Goal: Task Accomplishment & Management: Complete application form

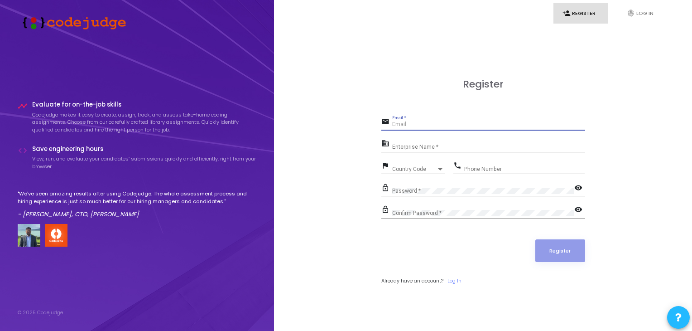
click at [420, 123] on input "Email *" at bounding box center [488, 124] width 193 height 6
type input "n"
type input "[EMAIL_ADDRESS][DOMAIN_NAME]"
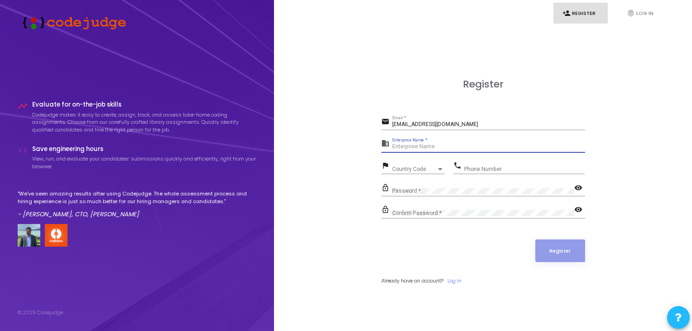
click at [415, 147] on input "Enterprise Name *" at bounding box center [488, 147] width 193 height 6
type input "NIMS University [GEOGRAPHIC_DATA]"
click at [410, 168] on span "Country Code" at bounding box center [408, 169] width 32 height 6
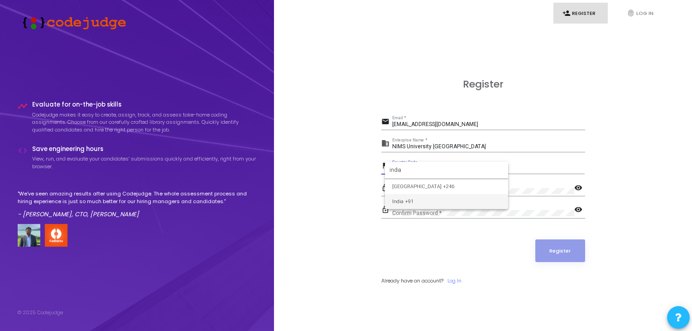
type input "india"
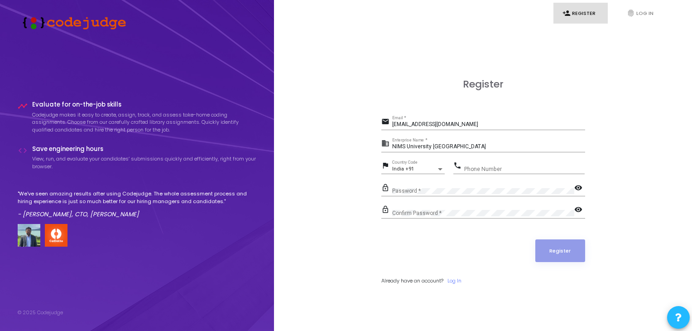
click at [484, 163] on div "Phone Number" at bounding box center [524, 167] width 121 height 14
type input "9827611518"
click at [451, 193] on div "Password *" at bounding box center [483, 189] width 182 height 14
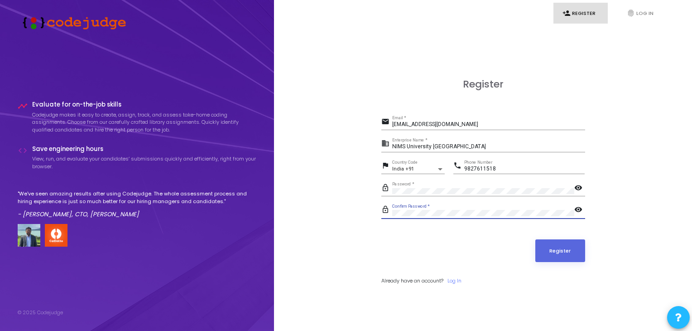
click at [536, 239] on button "Register" at bounding box center [561, 250] width 50 height 23
